Goal: Task Accomplishment & Management: Complete application form

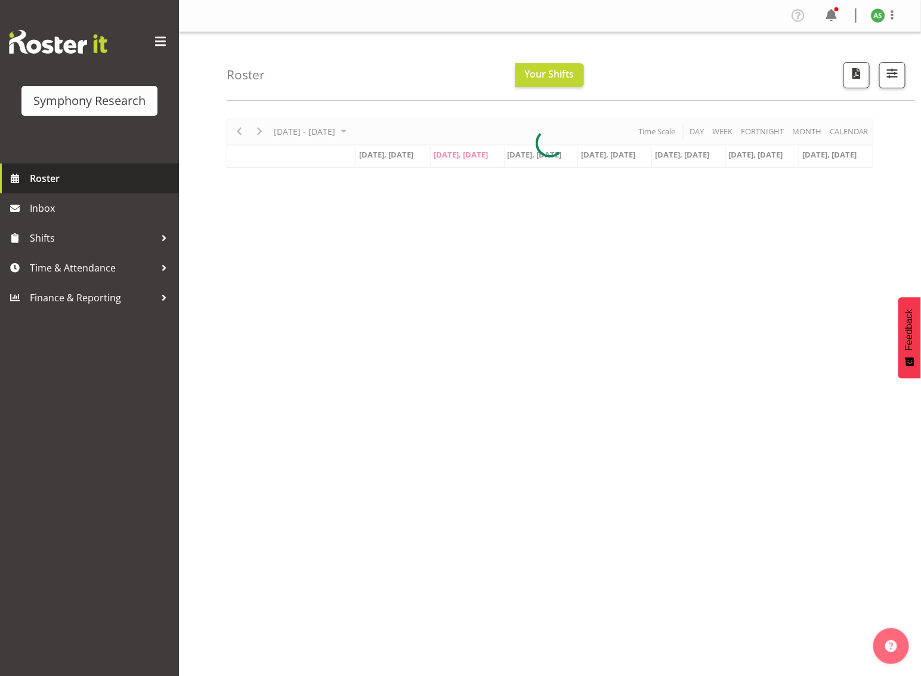
click at [72, 182] on span "Roster" at bounding box center [101, 178] width 143 height 18
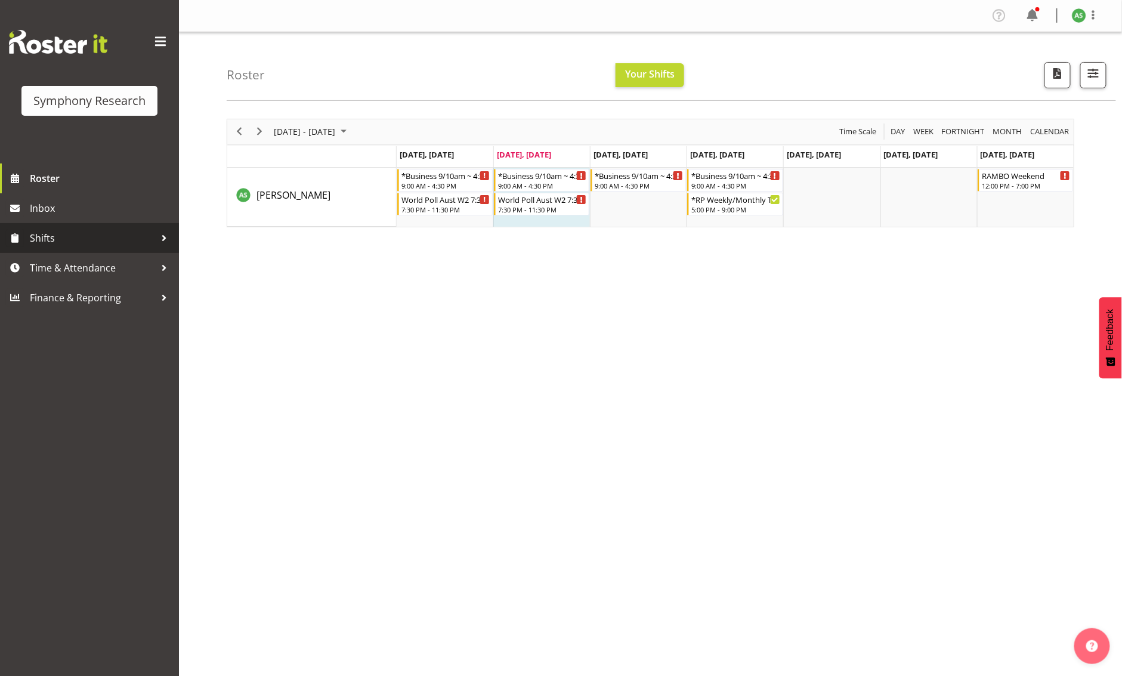
click at [32, 242] on span "Shifts" at bounding box center [92, 238] width 125 height 18
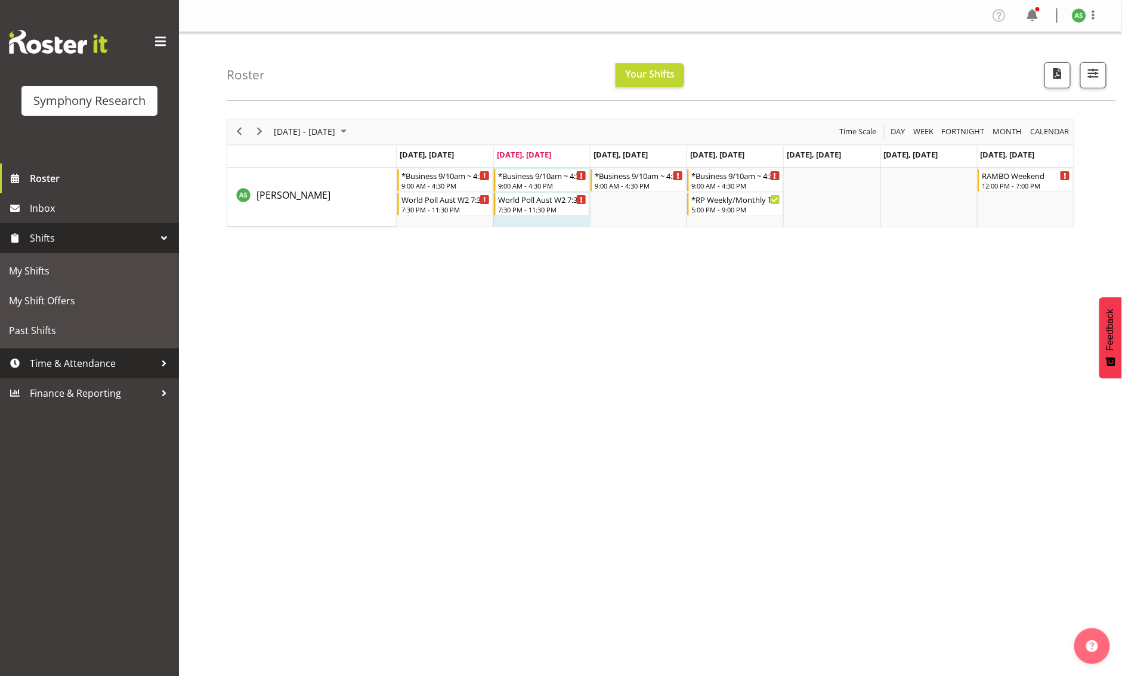
click at [71, 355] on span "Time & Attendance" at bounding box center [92, 363] width 125 height 18
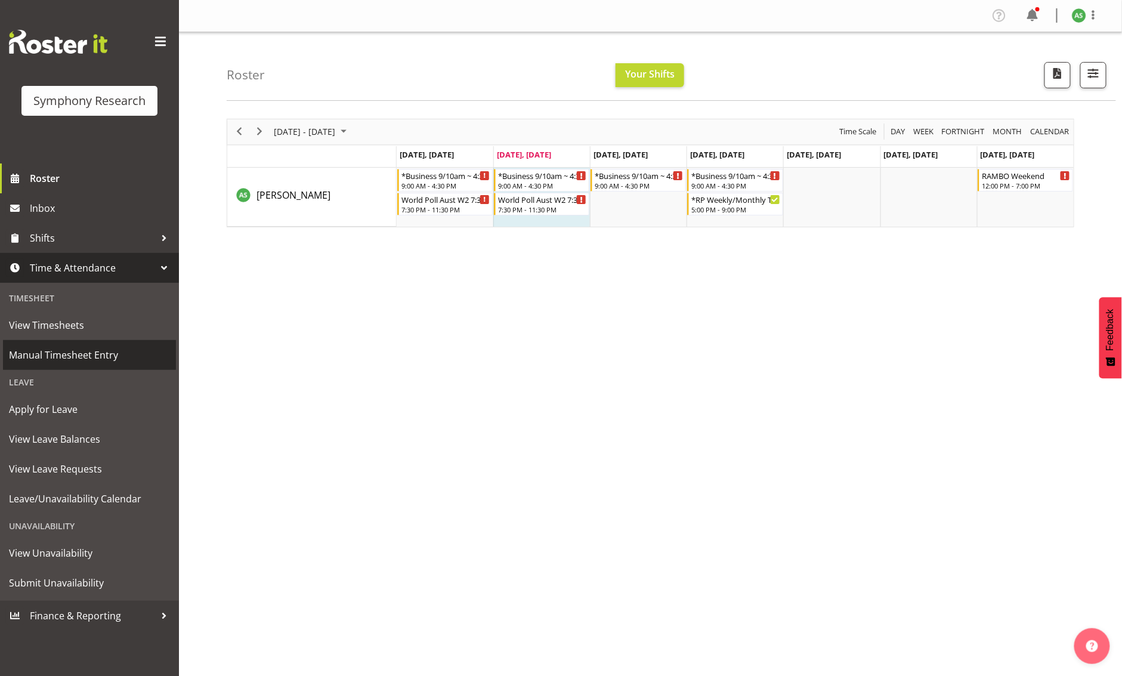
click at [70, 354] on span "Manual Timesheet Entry" at bounding box center [89, 355] width 161 height 18
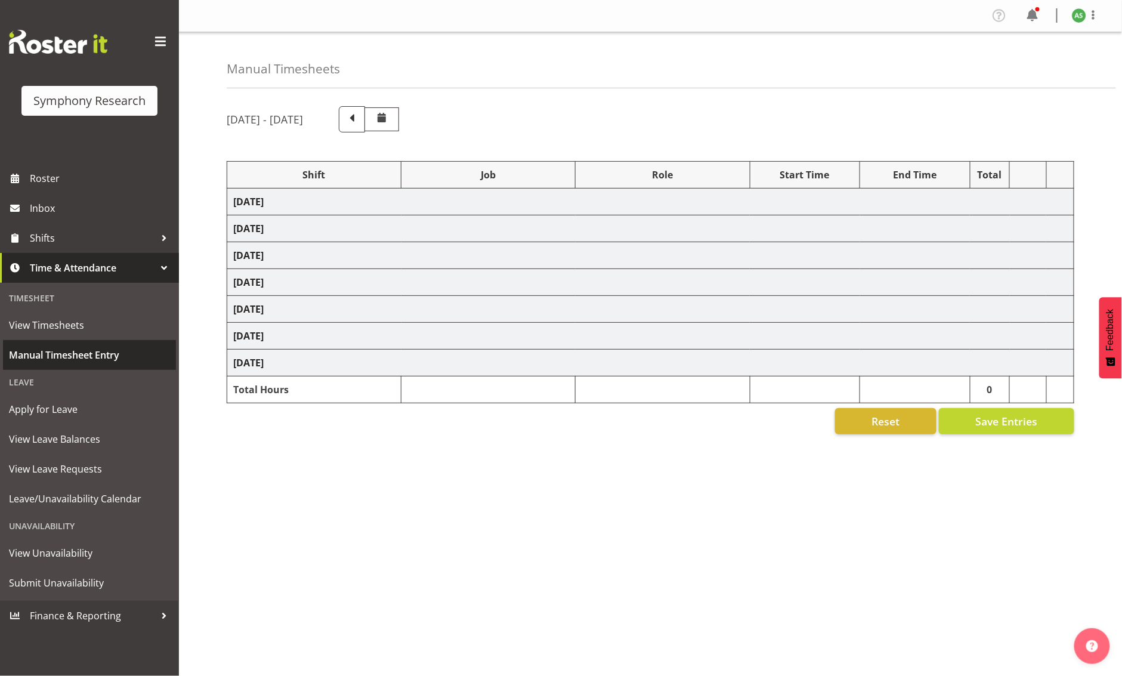
select select "81741"
select select "10499"
select select "47"
select select "56692"
select select "10499"
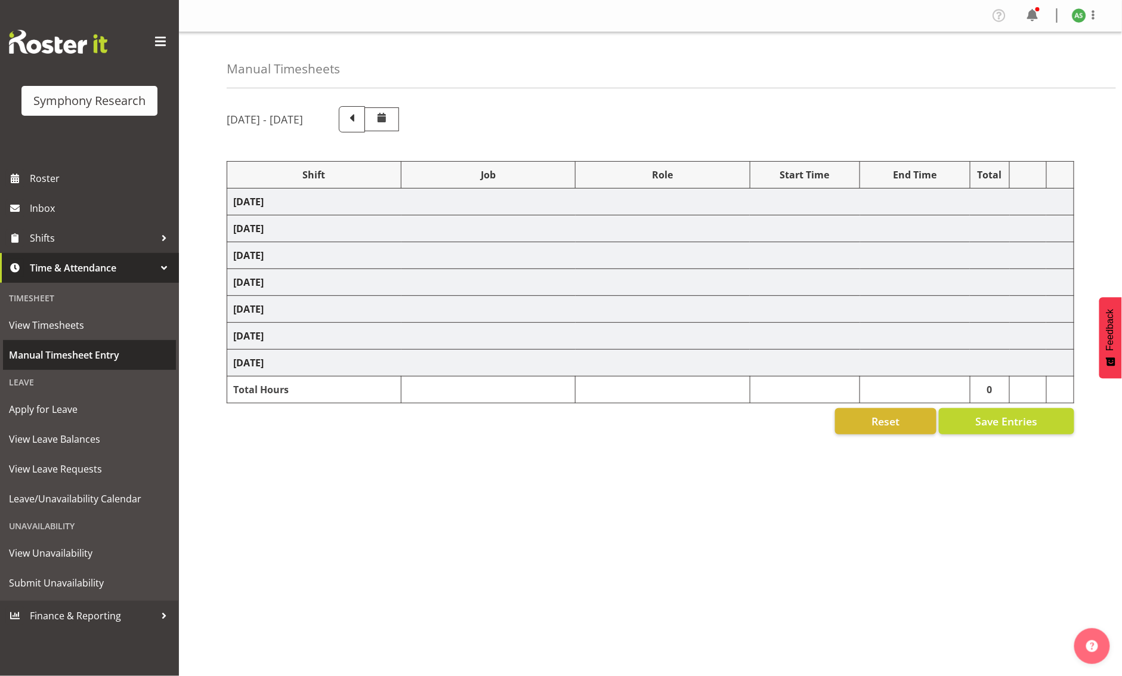
select select "47"
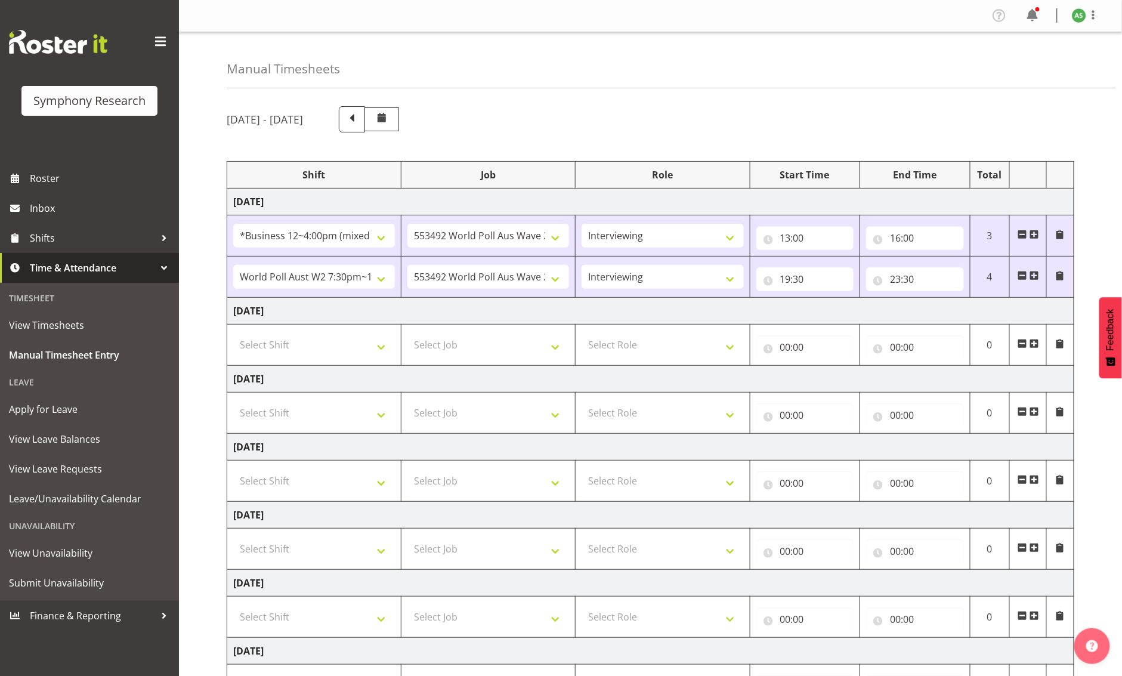
click at [1035, 342] on span at bounding box center [1034, 344] width 10 height 10
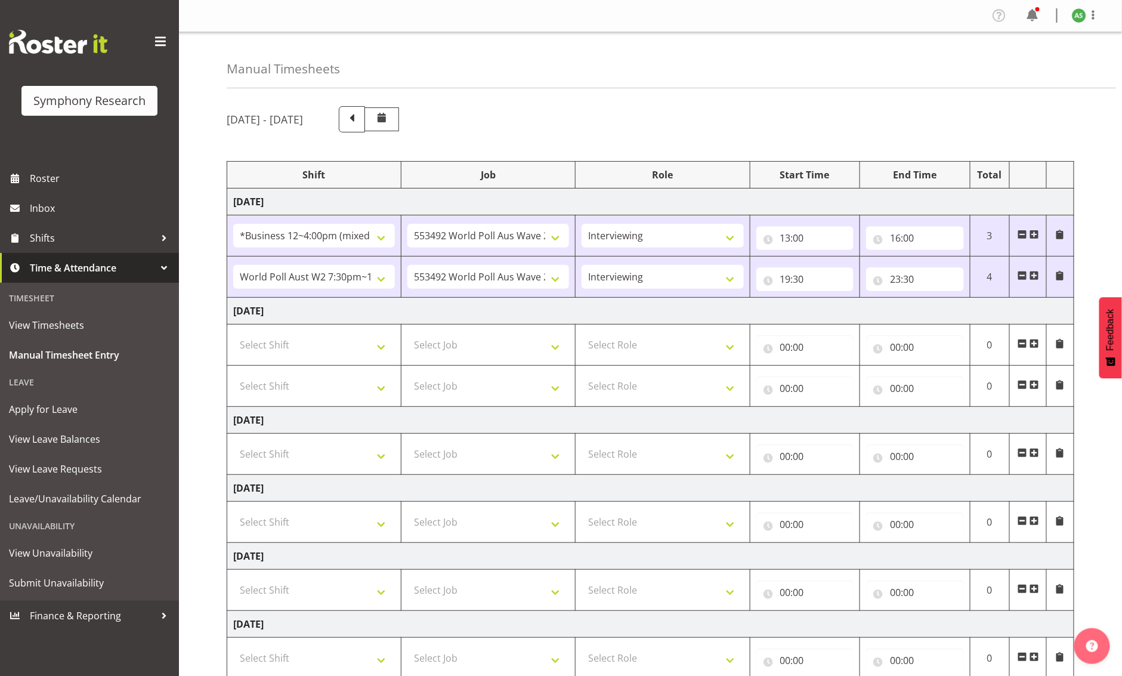
click at [1035, 341] on span at bounding box center [1034, 344] width 10 height 10
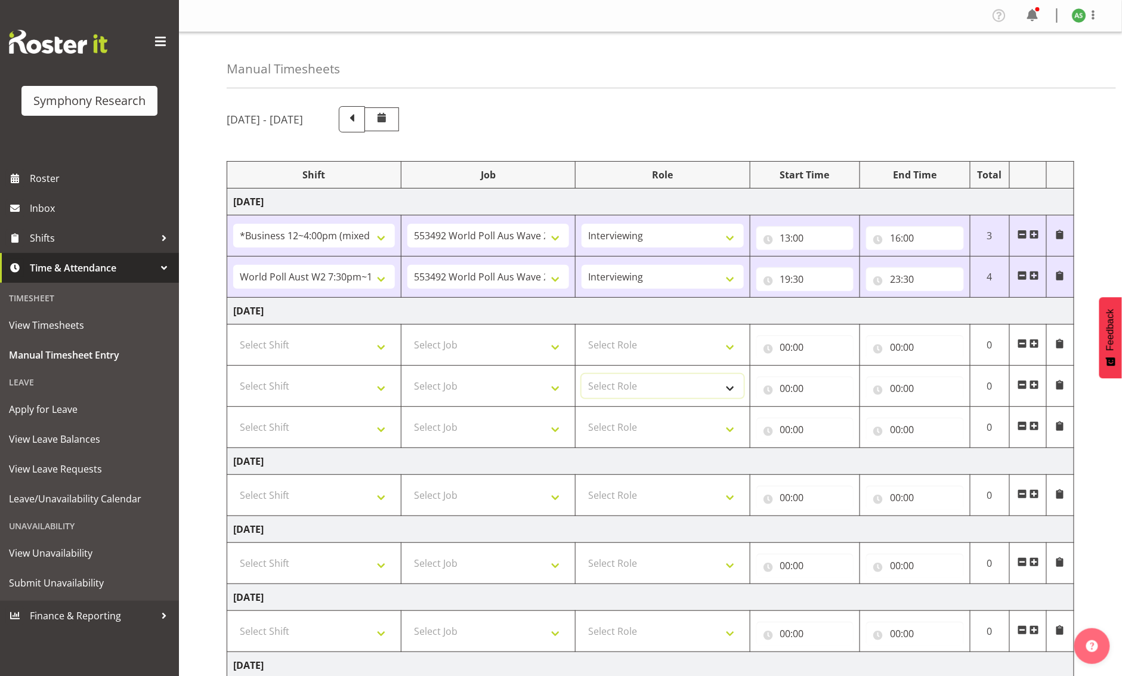
click at [647, 380] on select "Select Role Briefing Interviewing" at bounding box center [662, 386] width 162 height 24
select select "47"
click at [581, 374] on select "Select Role Briefing Interviewing" at bounding box center [662, 386] width 162 height 24
click at [637, 347] on select "Select Role Briefing Interviewing" at bounding box center [662, 345] width 162 height 24
select select "47"
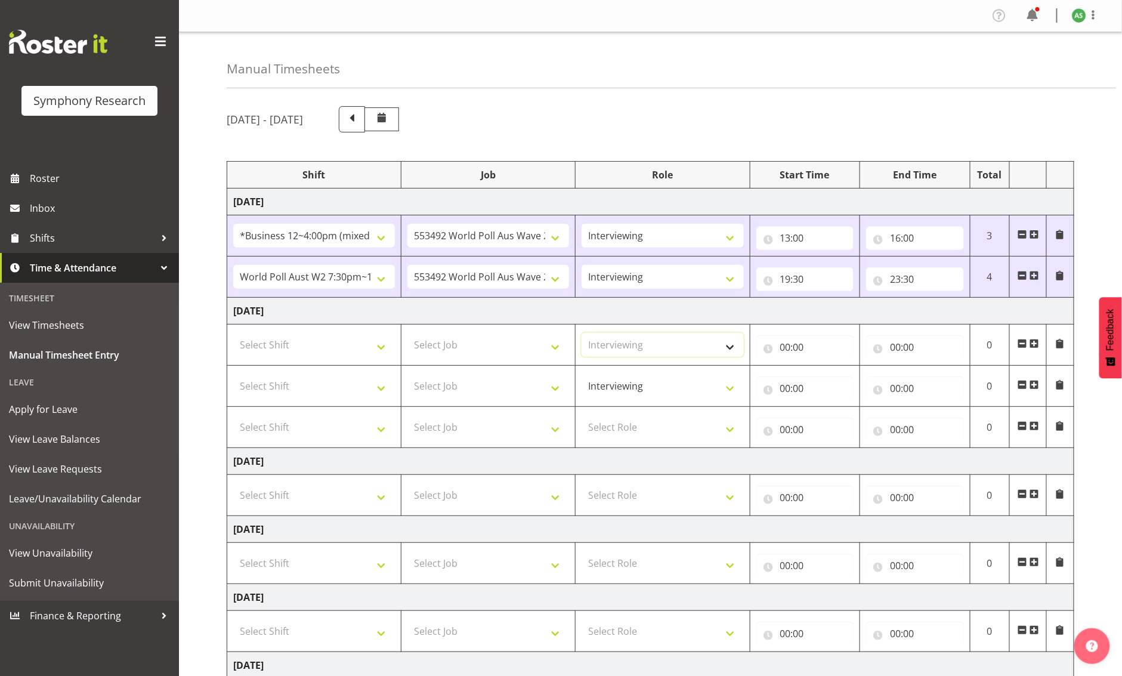
click at [581, 333] on select "Select Role Briefing Interviewing" at bounding box center [662, 345] width 162 height 24
click at [623, 435] on select "Select Role Briefing Interviewing" at bounding box center [662, 427] width 162 height 24
select select "47"
click at [581, 415] on select "Select Role Briefing Interviewing" at bounding box center [662, 427] width 162 height 24
click at [787, 346] on input "00:00" at bounding box center [805, 347] width 98 height 24
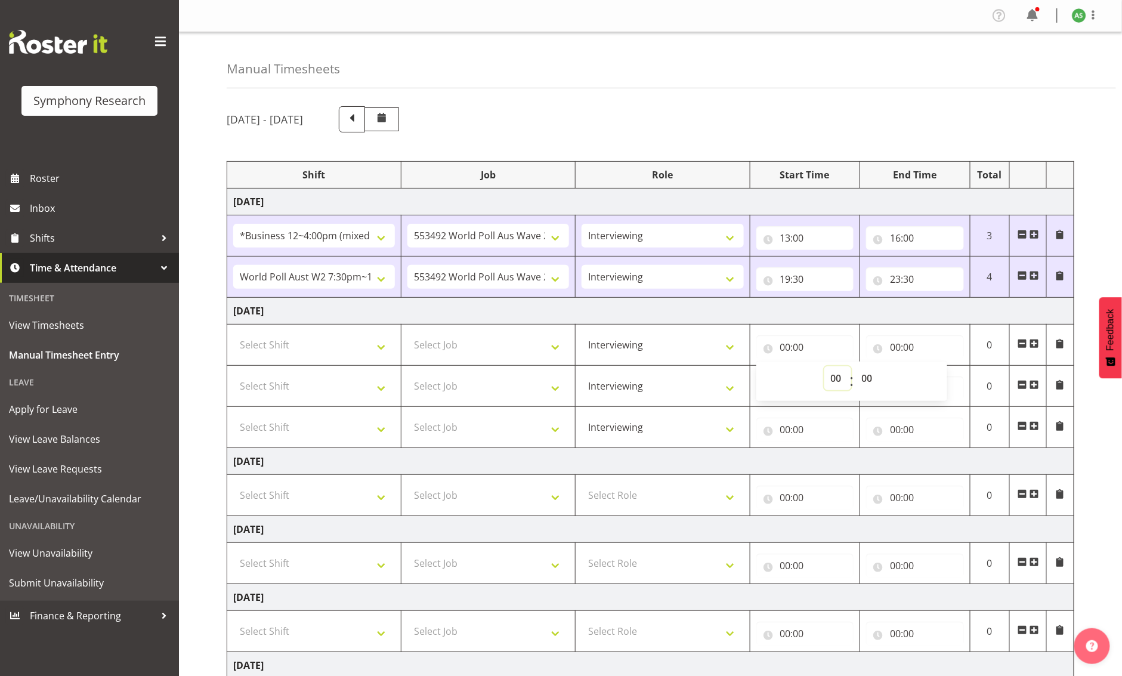
click at [834, 375] on select "00 01 02 03 04 05 06 07 08 09 10 11 12 13 14 15 16 17 18 19 20 21 22 23" at bounding box center [837, 378] width 27 height 24
select select "11"
click at [824, 366] on select "00 01 02 03 04 05 06 07 08 09 10 11 12 13 14 15 16 17 18 19 20 21 22 23" at bounding box center [837, 378] width 27 height 24
type input "11:00"
click at [895, 348] on input "00:00" at bounding box center [915, 347] width 98 height 24
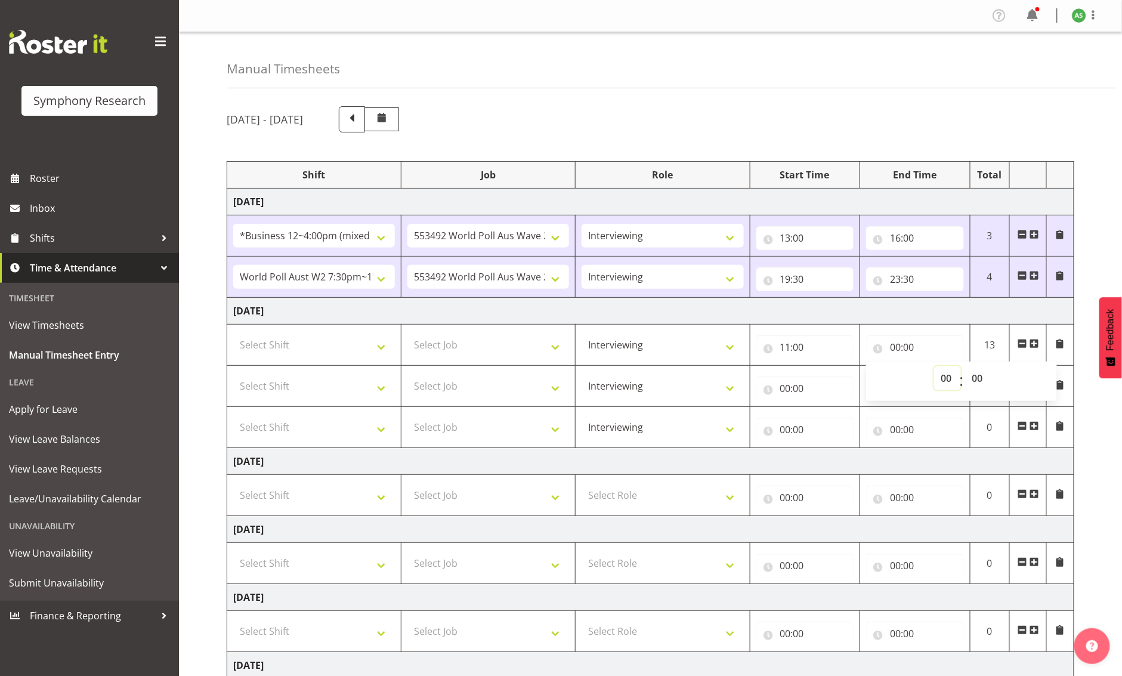
click at [948, 378] on select "00 01 02 03 04 05 06 07 08 09 10 11 12 13 14 15 16 17 18 19 20 21 22 23" at bounding box center [947, 378] width 27 height 24
select select "13"
click at [934, 366] on select "00 01 02 03 04 05 06 07 08 09 10 11 12 13 14 15 16 17 18 19 20 21 22 23" at bounding box center [947, 378] width 27 height 24
type input "13:00"
click at [912, 349] on input "13:00" at bounding box center [915, 347] width 98 height 24
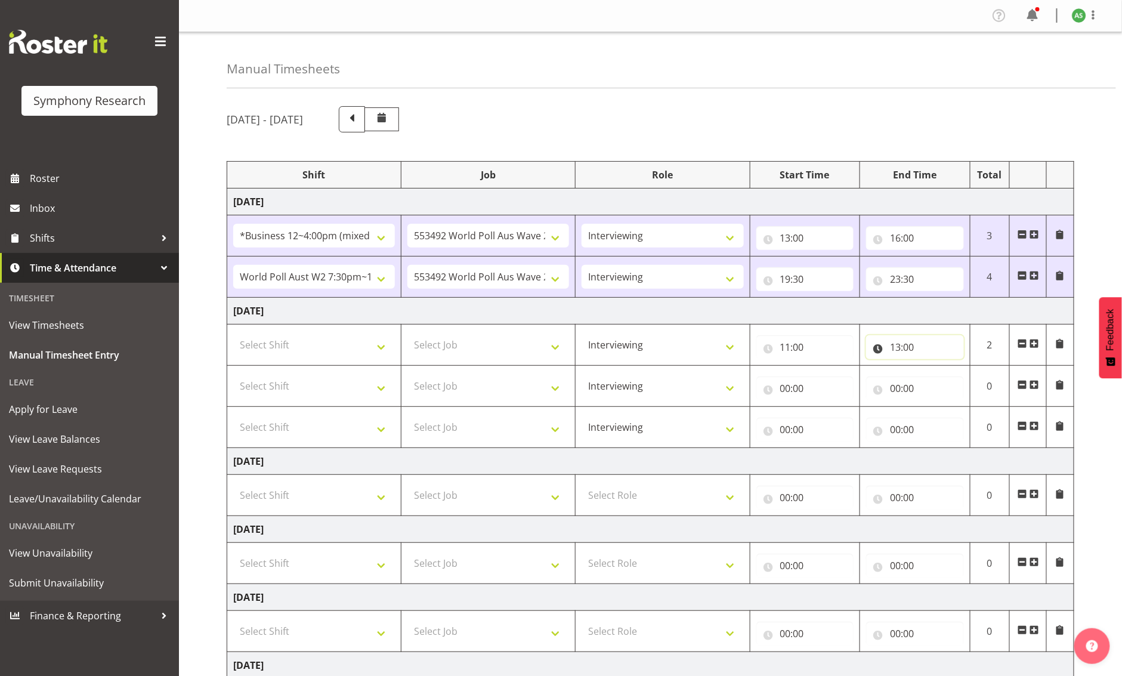
click at [912, 349] on input "13:00" at bounding box center [915, 347] width 98 height 24
click at [985, 377] on select "00 01 02 03 04 05 06 07 08 09 10 11 12 13 14 15 16 17 18 19 20 21 22 23 24 25 2…" at bounding box center [978, 378] width 27 height 24
select select "15"
click at [965, 366] on select "00 01 02 03 04 05 06 07 08 09 10 11 12 13 14 15 16 17 18 19 20 21 22 23 24 25 2…" at bounding box center [978, 378] width 27 height 24
type input "13:15"
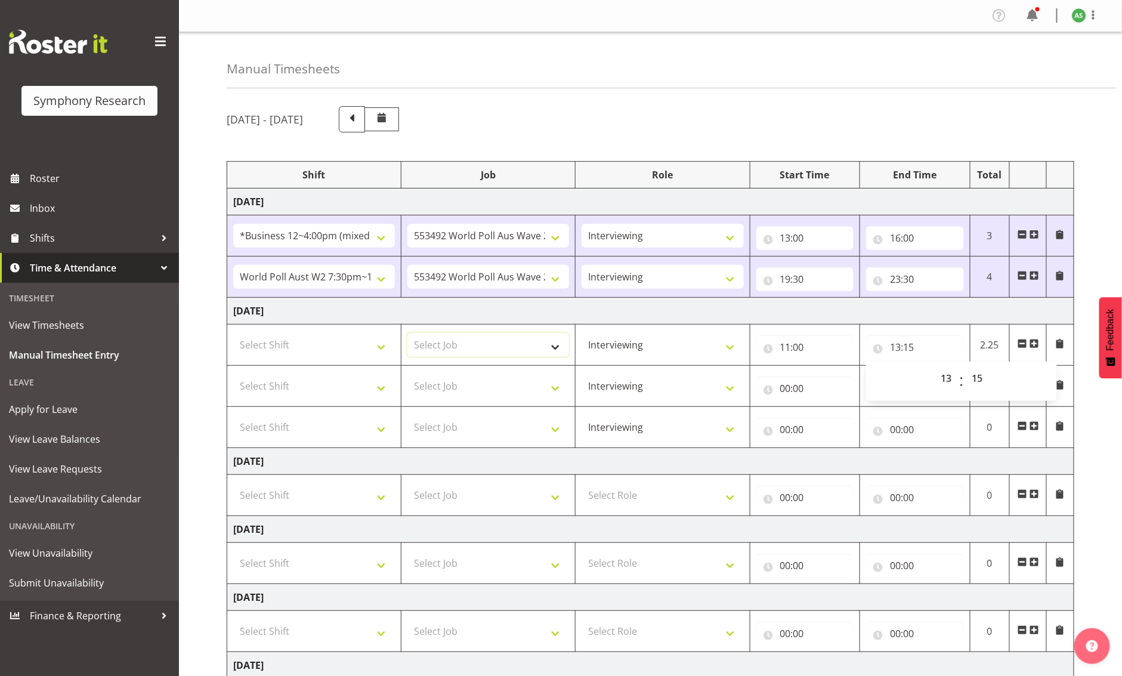
click at [544, 349] on select "Select Job 550060 IF Admin 553492 World Poll Aus Wave 2 Main 2025 553493 World …" at bounding box center [488, 345] width 162 height 24
select select "10587"
click at [407, 333] on select "Select Job 550060 IF Admin 553492 World Poll Aus Wave 2 Main 2025 553493 World …" at bounding box center [488, 345] width 162 height 24
click at [352, 348] on select "Select Shift !!Weekend Residential (Roster IT Shift Label) *Business 9/10am ~ 4…" at bounding box center [314, 345] width 162 height 24
click at [513, 305] on td "Tuesday 30th September 2025" at bounding box center [650, 311] width 847 height 27
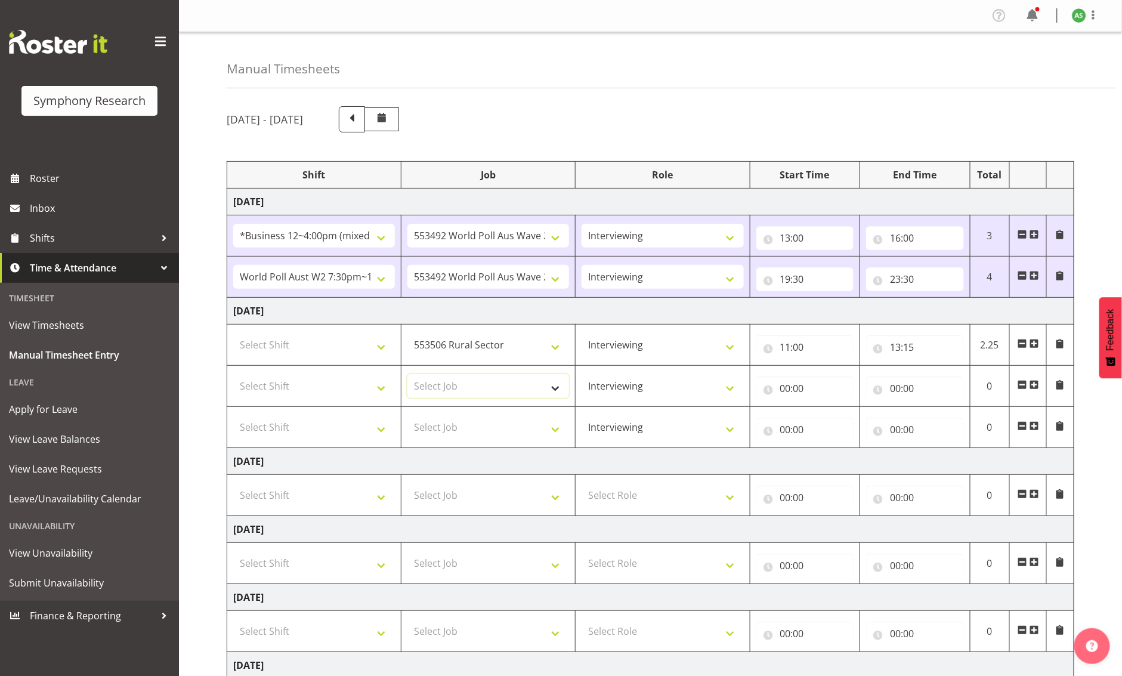
click at [428, 386] on select "Select Job 550060 IF Admin 553492 World Poll Aus Wave 2 Main 2025 553493 World …" at bounding box center [488, 386] width 162 height 24
select select "10587"
click at [407, 374] on select "Select Job 550060 IF Admin 553492 World Poll Aus Wave 2 Main 2025 553493 World …" at bounding box center [488, 386] width 162 height 24
click at [787, 388] on input "00:00" at bounding box center [805, 388] width 98 height 24
click at [838, 417] on select "00 01 02 03 04 05 06 07 08 09 10 11 12 13 14 15 16 17 18 19 20 21 22 23" at bounding box center [837, 419] width 27 height 24
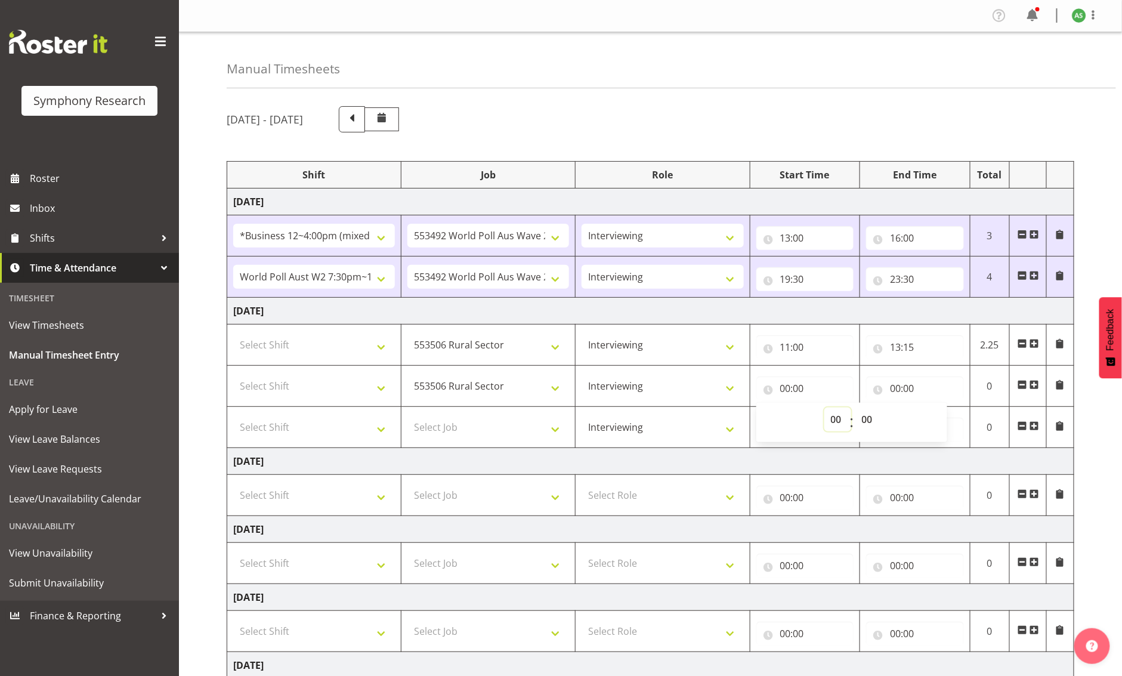
select select "13"
click at [824, 407] on select "00 01 02 03 04 05 06 07 08 09 10 11 12 13 14 15 16 17 18 19 20 21 22 23" at bounding box center [837, 419] width 27 height 24
type input "13:00"
click at [801, 388] on input "13:00" at bounding box center [805, 388] width 98 height 24
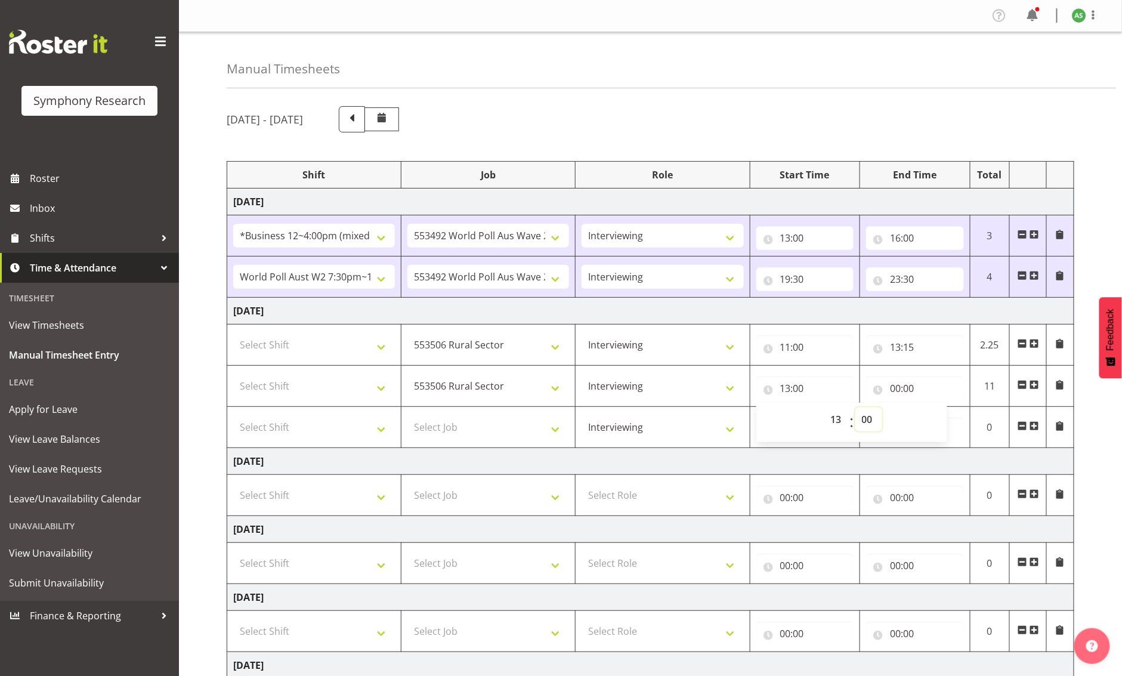
click at [864, 416] on select "00 01 02 03 04 05 06 07 08 09 10 11 12 13 14 15 16 17 18 19 20 21 22 23 24 25 2…" at bounding box center [868, 419] width 27 height 24
select select "45"
click at [855, 407] on select "00 01 02 03 04 05 06 07 08 09 10 11 12 13 14 15 16 17 18 19 20 21 22 23 24 25 2…" at bounding box center [868, 419] width 27 height 24
type input "13:45"
click at [894, 389] on input "00:00" at bounding box center [915, 388] width 98 height 24
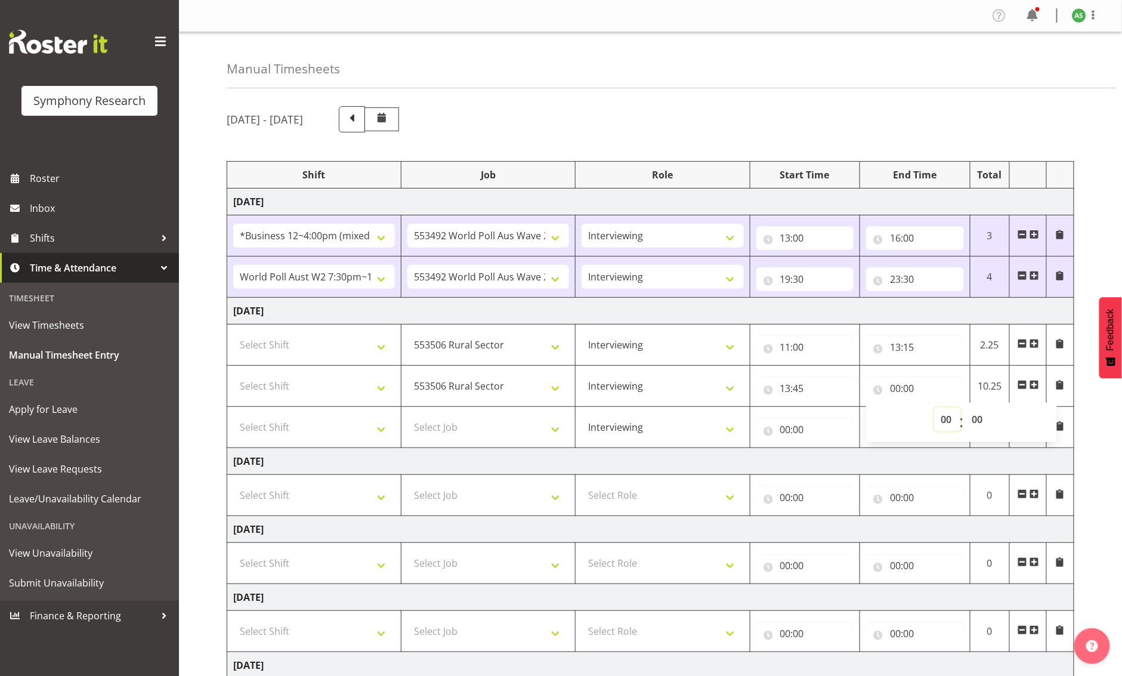
click at [945, 415] on select "00 01 02 03 04 05 06 07 08 09 10 11 12 13 14 15 16 17 18 19 20 21 22 23" at bounding box center [947, 419] width 27 height 24
select select "16"
click at [934, 407] on select "00 01 02 03 04 05 06 07 08 09 10 11 12 13 14 15 16 17 18 19 20 21 22 23" at bounding box center [947, 419] width 27 height 24
type input "16:00"
click at [378, 352] on select "Select Shift !!Weekend Residential (Roster IT Shift Label) *Business 9/10am ~ 4…" at bounding box center [314, 345] width 162 height 24
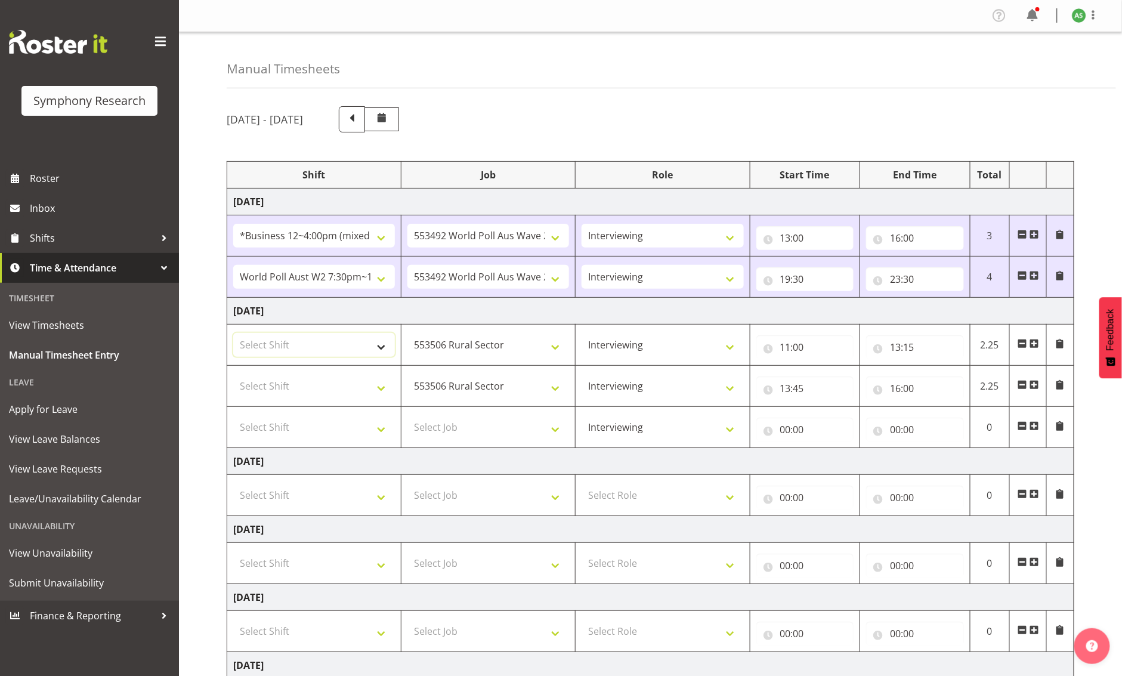
select select "81741"
click at [233, 333] on select "Select Shift !!Weekend Residential (Roster IT Shift Label) *Business 9/10am ~ 4…" at bounding box center [314, 345] width 162 height 24
click at [373, 382] on select "Select Shift !!Weekend Residential (Roster IT Shift Label) *Business 9/10am ~ 4…" at bounding box center [314, 386] width 162 height 24
select select "81741"
click at [233, 374] on select "Select Shift !!Weekend Residential (Roster IT Shift Label) *Business 9/10am ~ 4…" at bounding box center [314, 386] width 162 height 24
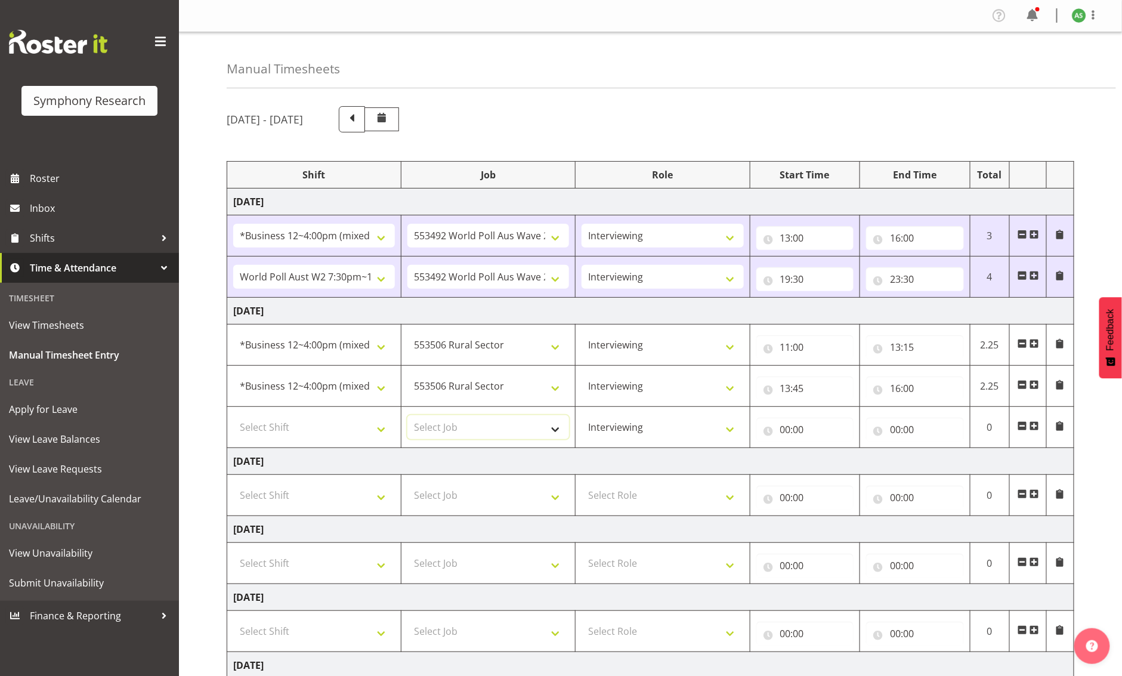
click at [554, 427] on select "Select Job 550060 IF Admin 553492 World Poll Aus Wave 2 Main 2025 553493 World …" at bounding box center [488, 427] width 162 height 24
select select "10499"
click at [407, 415] on select "Select Job 550060 IF Admin 553492 World Poll Aus Wave 2 Main 2025 553493 World …" at bounding box center [488, 427] width 162 height 24
click at [388, 426] on select "Select Shift !!Weekend Residential (Roster IT Shift Label) *Business 9/10am ~ 4…" at bounding box center [314, 427] width 162 height 24
select select "56692"
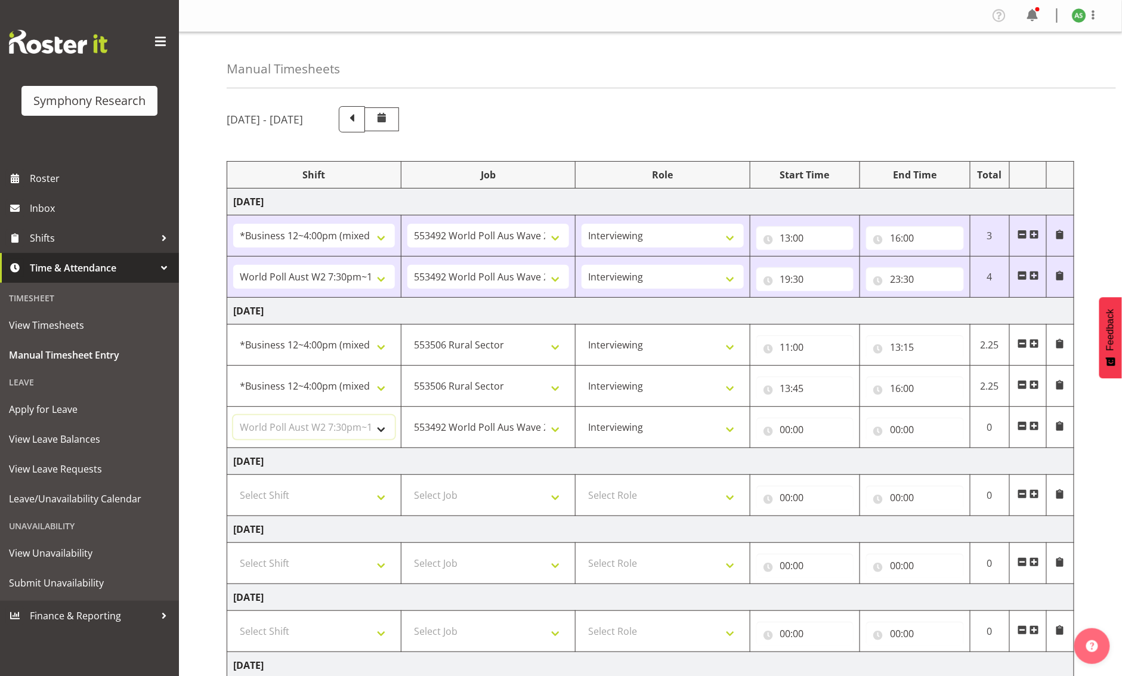
click at [233, 415] on select "Select Shift !!Weekend Residential (Roster IT Shift Label) *Business 9/10am ~ 4…" at bounding box center [314, 427] width 162 height 24
click at [787, 428] on input "00:00" at bounding box center [805, 429] width 98 height 24
click at [837, 459] on select "00 01 02 03 04 05 06 07 08 09 10 11 12 13 14 15 16 17 18 19 20 21 22 23" at bounding box center [837, 460] width 27 height 24
select select "19"
click at [824, 448] on select "00 01 02 03 04 05 06 07 08 09 10 11 12 13 14 15 16 17 18 19 20 21 22 23" at bounding box center [837, 460] width 27 height 24
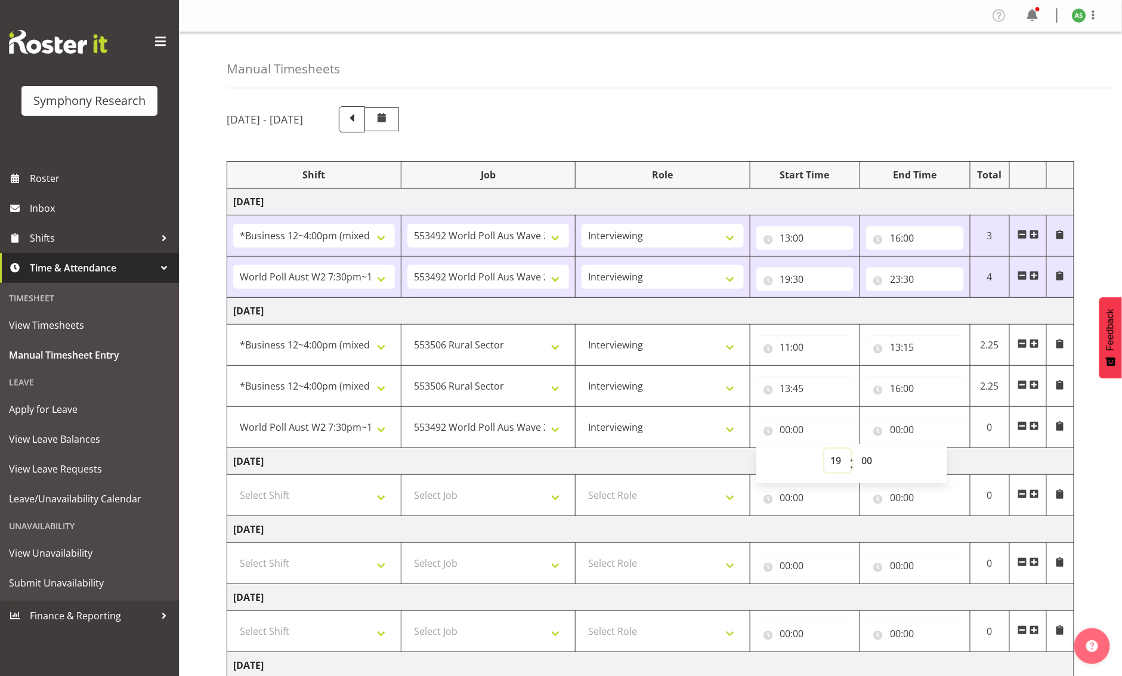
type input "19:00"
click at [801, 431] on input "19:00" at bounding box center [805, 429] width 98 height 24
click at [868, 463] on select "00 01 02 03 04 05 06 07 08 09 10 11 12 13 14 15 16 17 18 19 20 21 22 23 24 25 2…" at bounding box center [868, 460] width 27 height 24
select select "30"
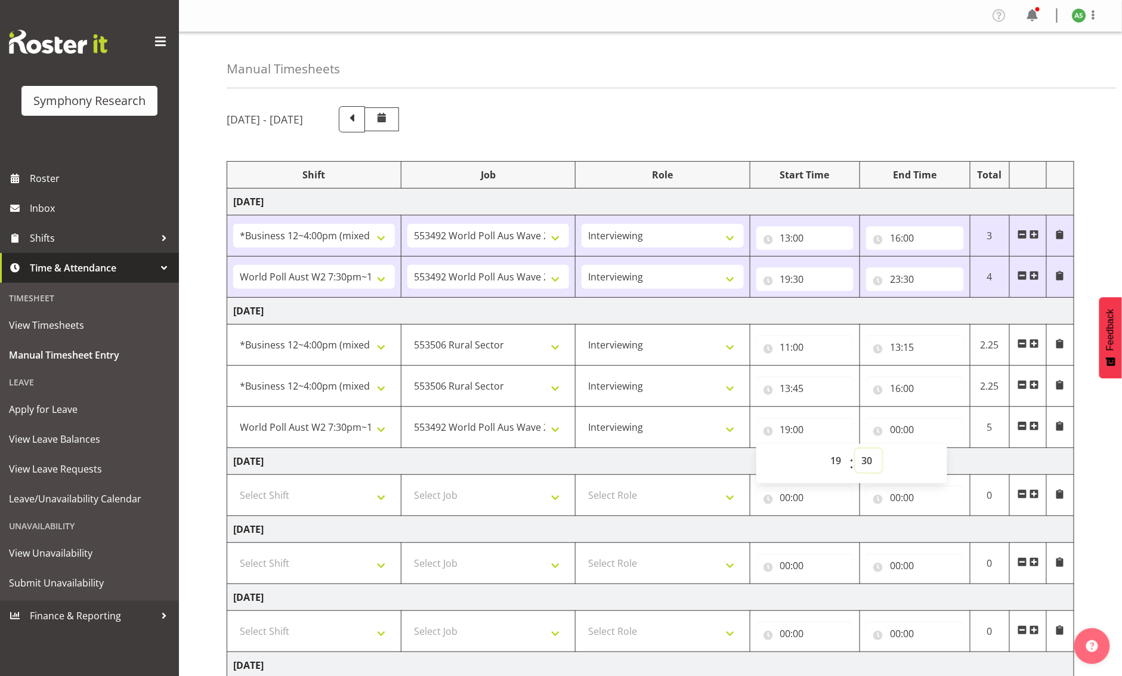
click at [855, 448] on select "00 01 02 03 04 05 06 07 08 09 10 11 12 13 14 15 16 17 18 19 20 21 22 23 24 25 2…" at bounding box center [868, 460] width 27 height 24
type input "19:30"
click at [893, 430] on input "00:00" at bounding box center [915, 429] width 98 height 24
click at [946, 457] on select "00 01 02 03 04 05 06 07 08 09 10 11 12 13 14 15 16 17 18 19 20 21 22 23" at bounding box center [947, 460] width 27 height 24
select select "23"
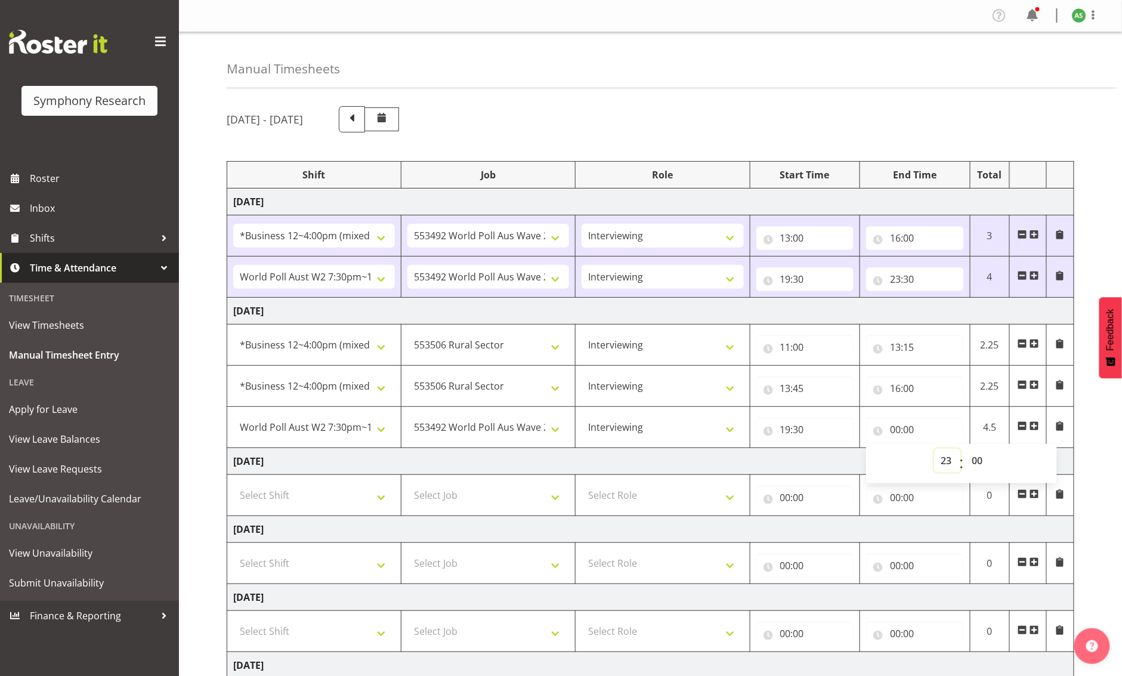
click at [934, 448] on select "00 01 02 03 04 05 06 07 08 09 10 11 12 13 14 15 16 17 18 19 20 21 22 23" at bounding box center [947, 460] width 27 height 24
type input "23:00"
click at [914, 429] on input "23:00" at bounding box center [915, 429] width 98 height 24
click at [912, 429] on input "23:00" at bounding box center [915, 429] width 98 height 24
click at [977, 459] on select "00 01 02 03 04 05 06 07 08 09 10 11 12 13 14 15 16 17 18 19 20 21 22 23 24 25 2…" at bounding box center [978, 460] width 27 height 24
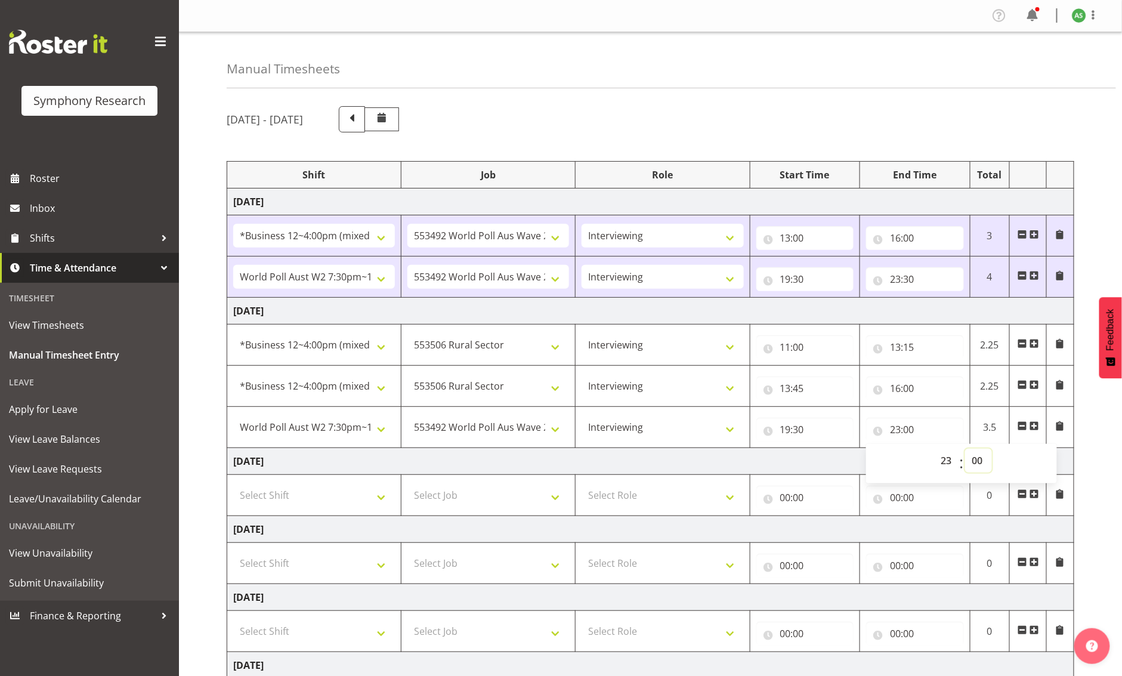
select select "30"
click at [965, 448] on select "00 01 02 03 04 05 06 07 08 09 10 11 12 13 14 15 16 17 18 19 20 21 22 23 24 25 2…" at bounding box center [978, 460] width 27 height 24
type input "23:30"
click at [1094, 17] on span at bounding box center [1093, 15] width 14 height 14
click at [871, 106] on div "September 29th - October 5th 2025" at bounding box center [650, 119] width 847 height 26
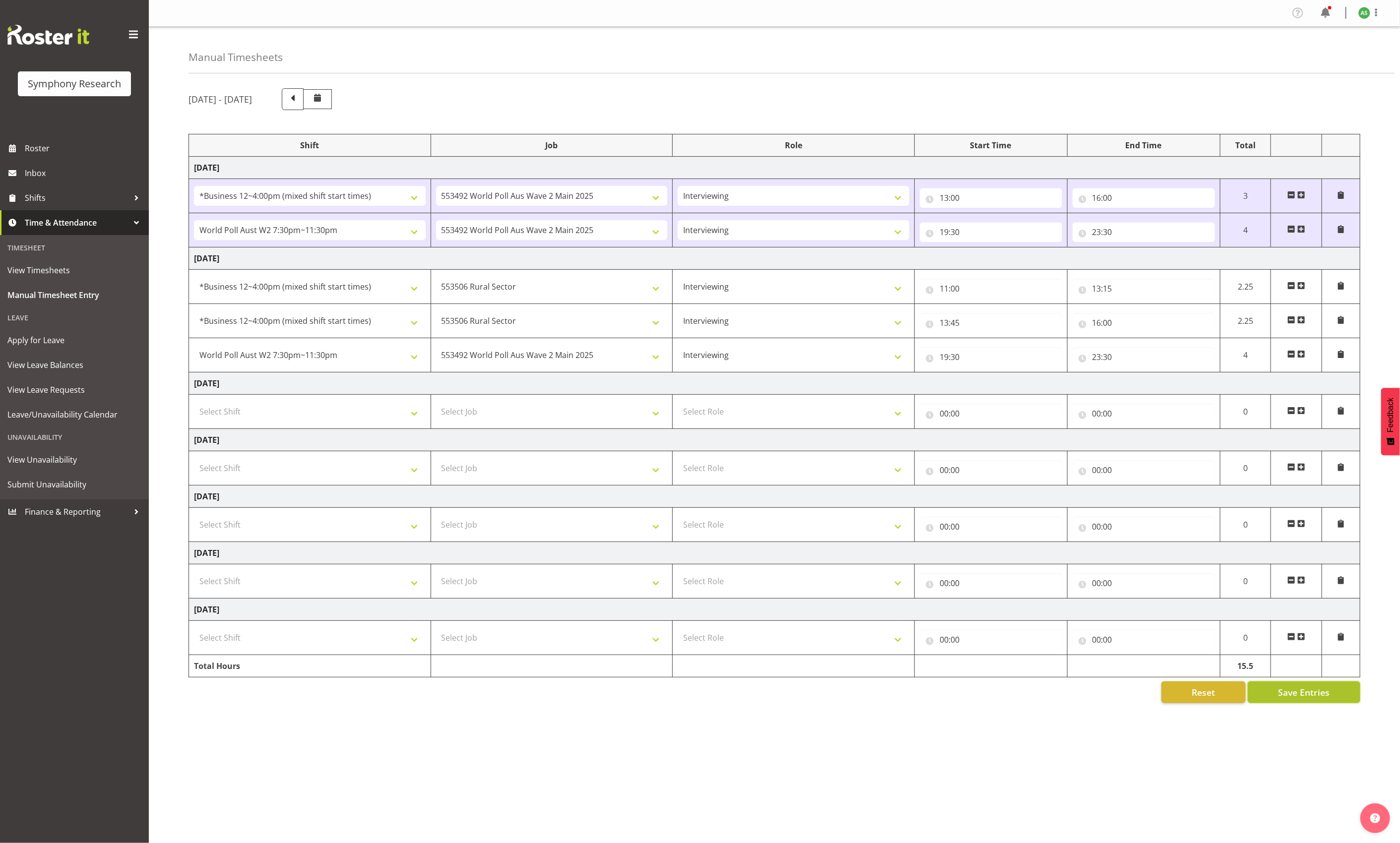
drag, startPoint x: 861, startPoint y: 8, endPoint x: 1313, endPoint y: 700, distance: 826.5
click at [933, 561] on span "Save Entries" at bounding box center [1304, 693] width 52 height 13
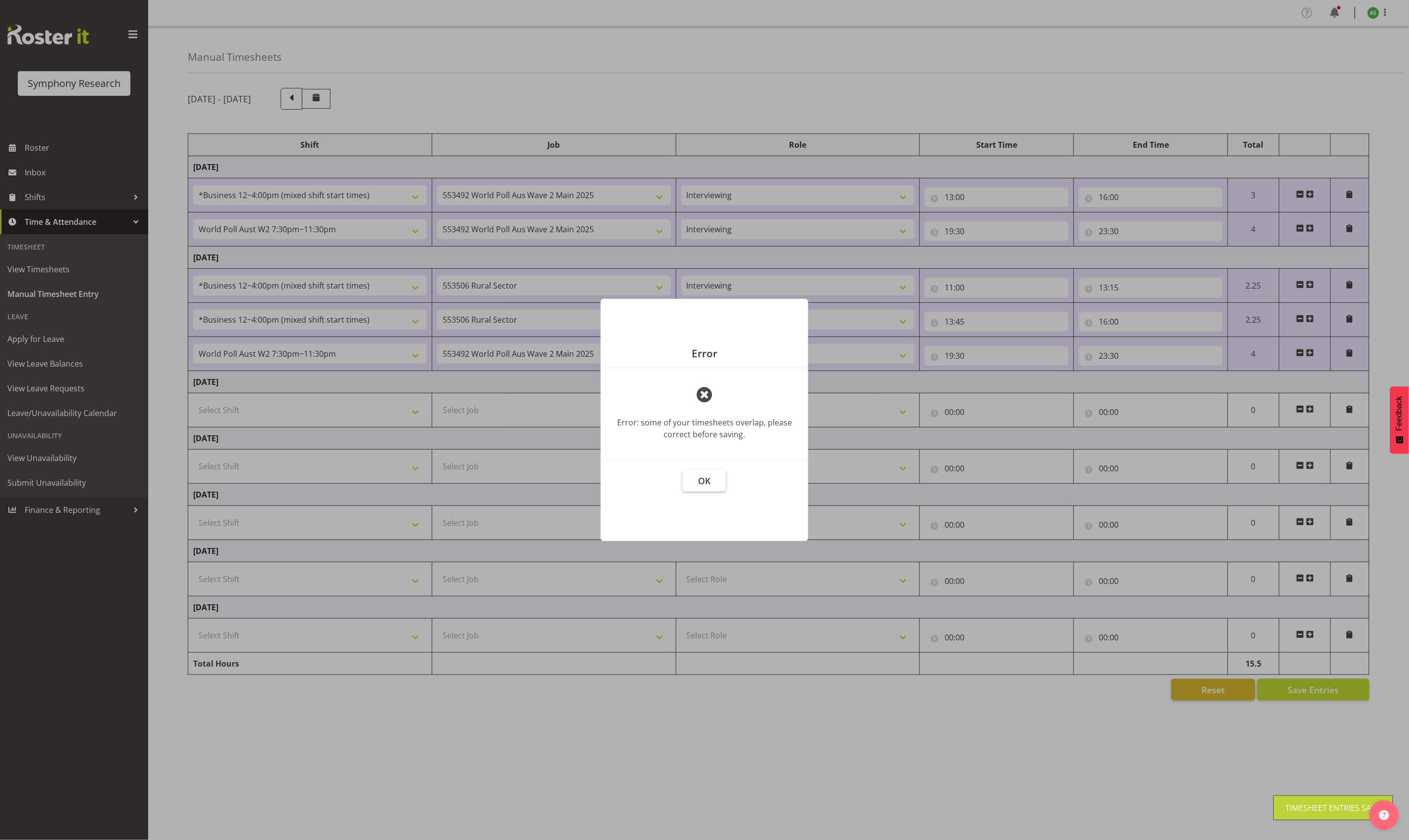
click at [707, 483] on span "OK" at bounding box center [704, 480] width 12 height 12
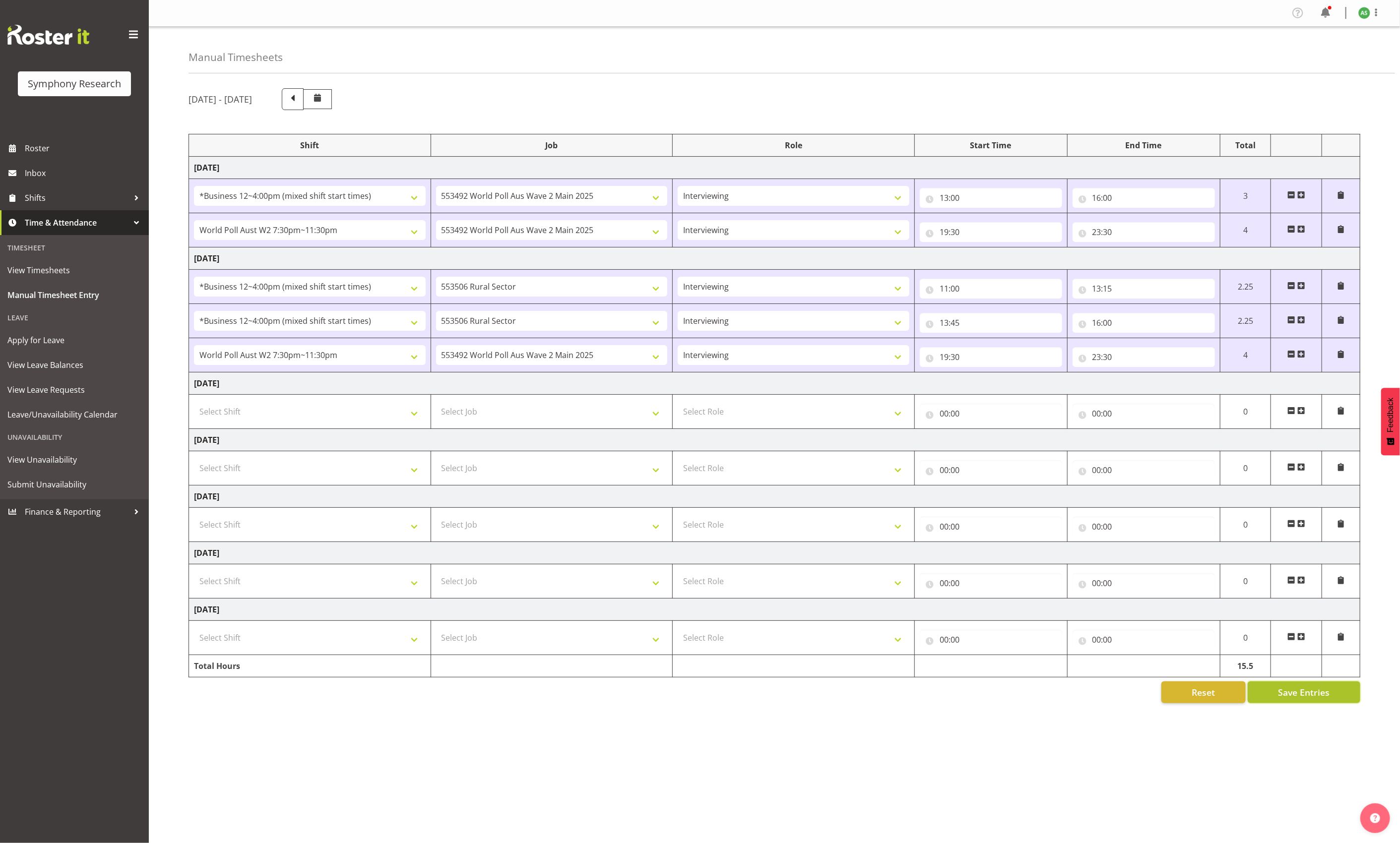
click at [933, 561] on span "Save Entries" at bounding box center [1304, 693] width 52 height 13
